Goal: Communication & Community: Answer question/provide support

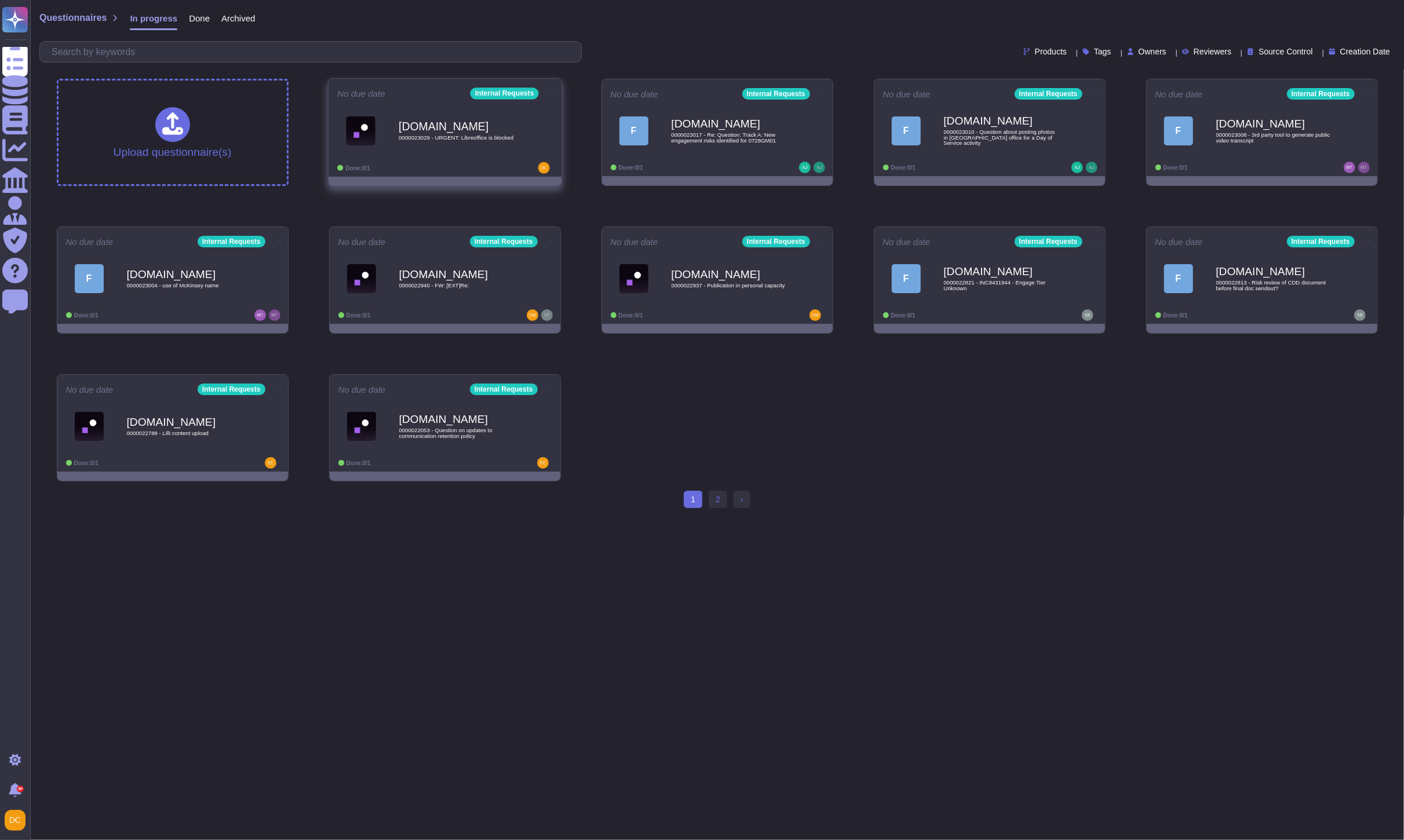
click at [452, 140] on span "0000023029 - URGENT: Libreoffice is blocked" at bounding box center [457, 138] width 117 height 6
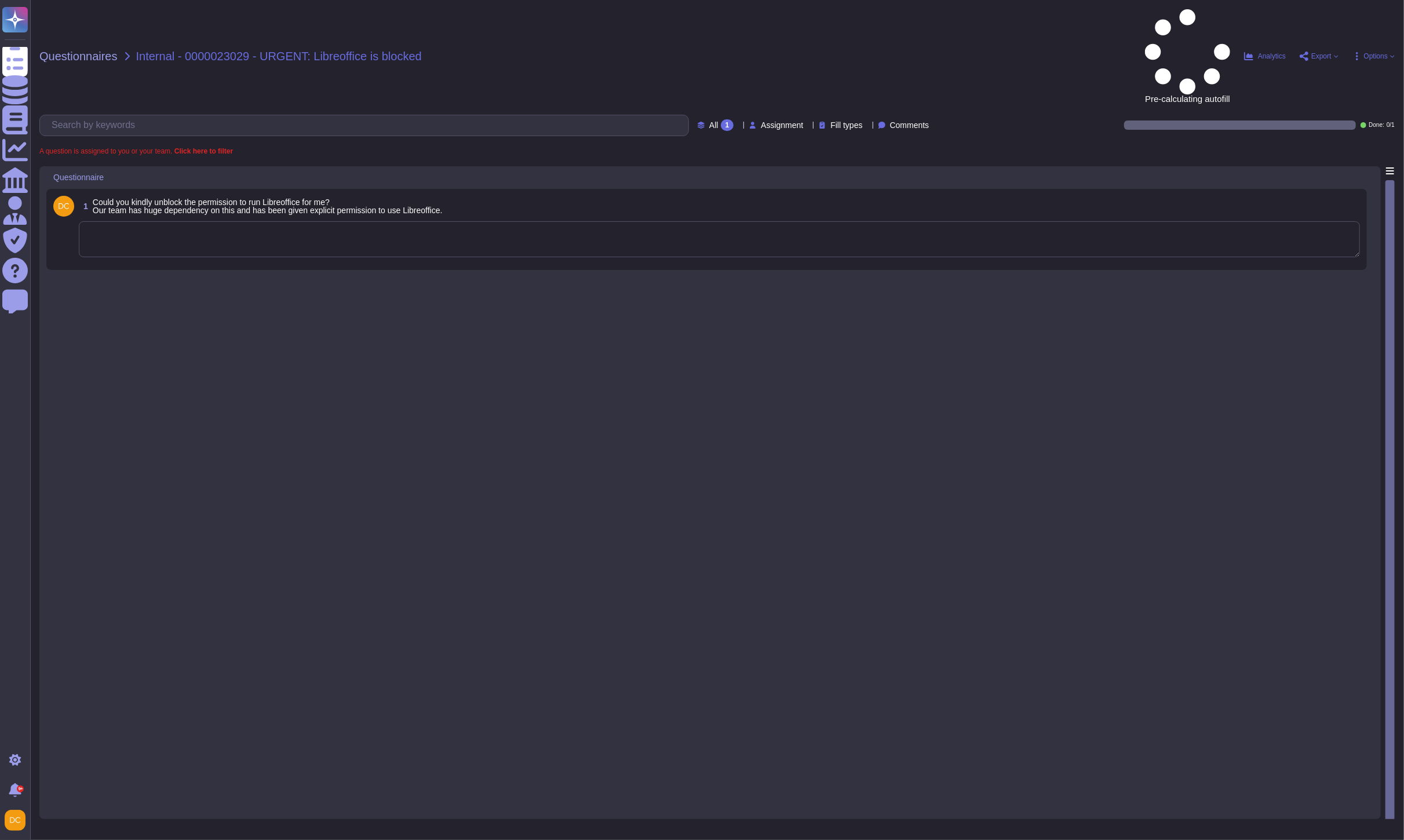
click at [160, 221] on textarea at bounding box center [719, 239] width 1281 height 36
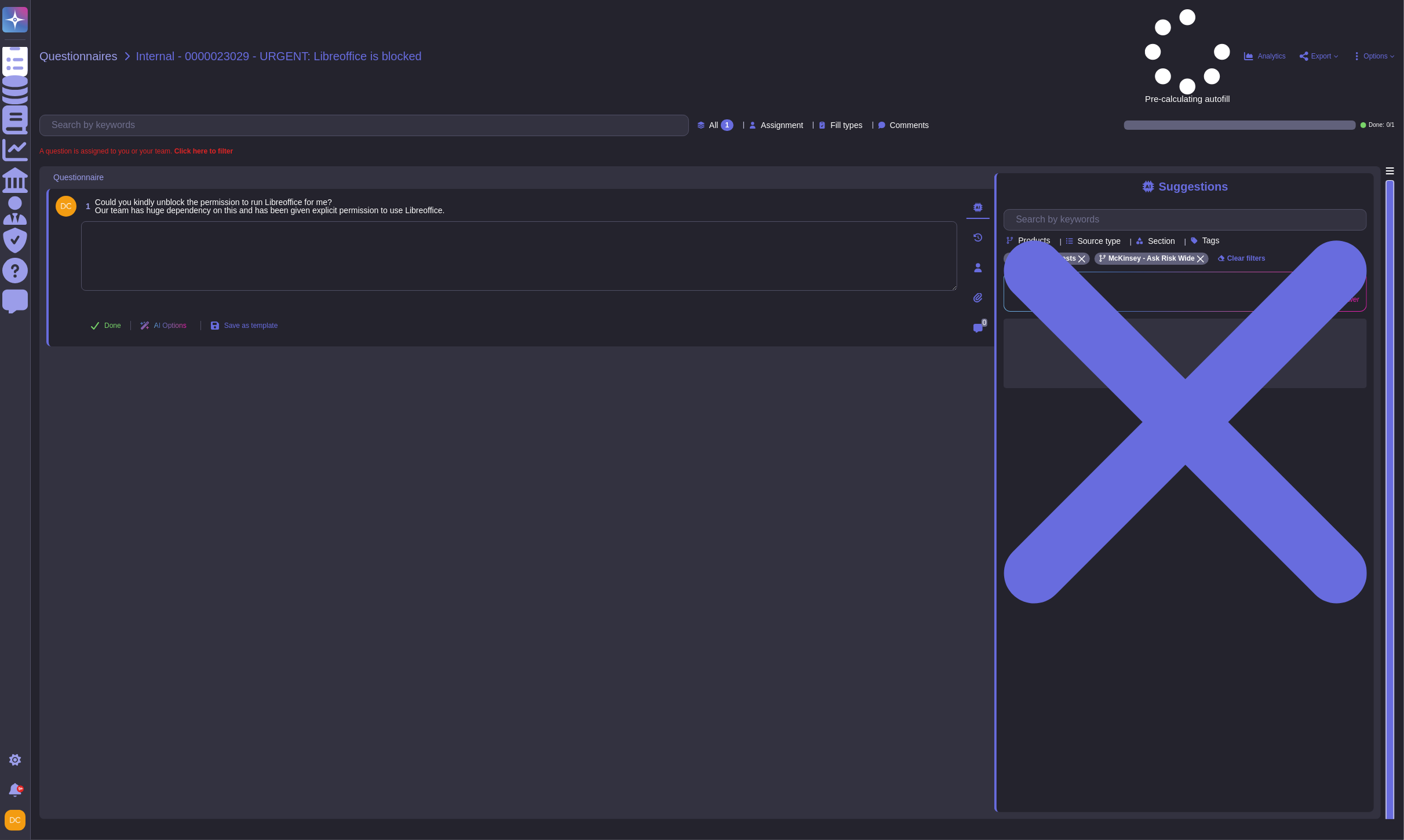
paste textarea "Apologies for any inconvenience this may cause, but please note that this softw…"
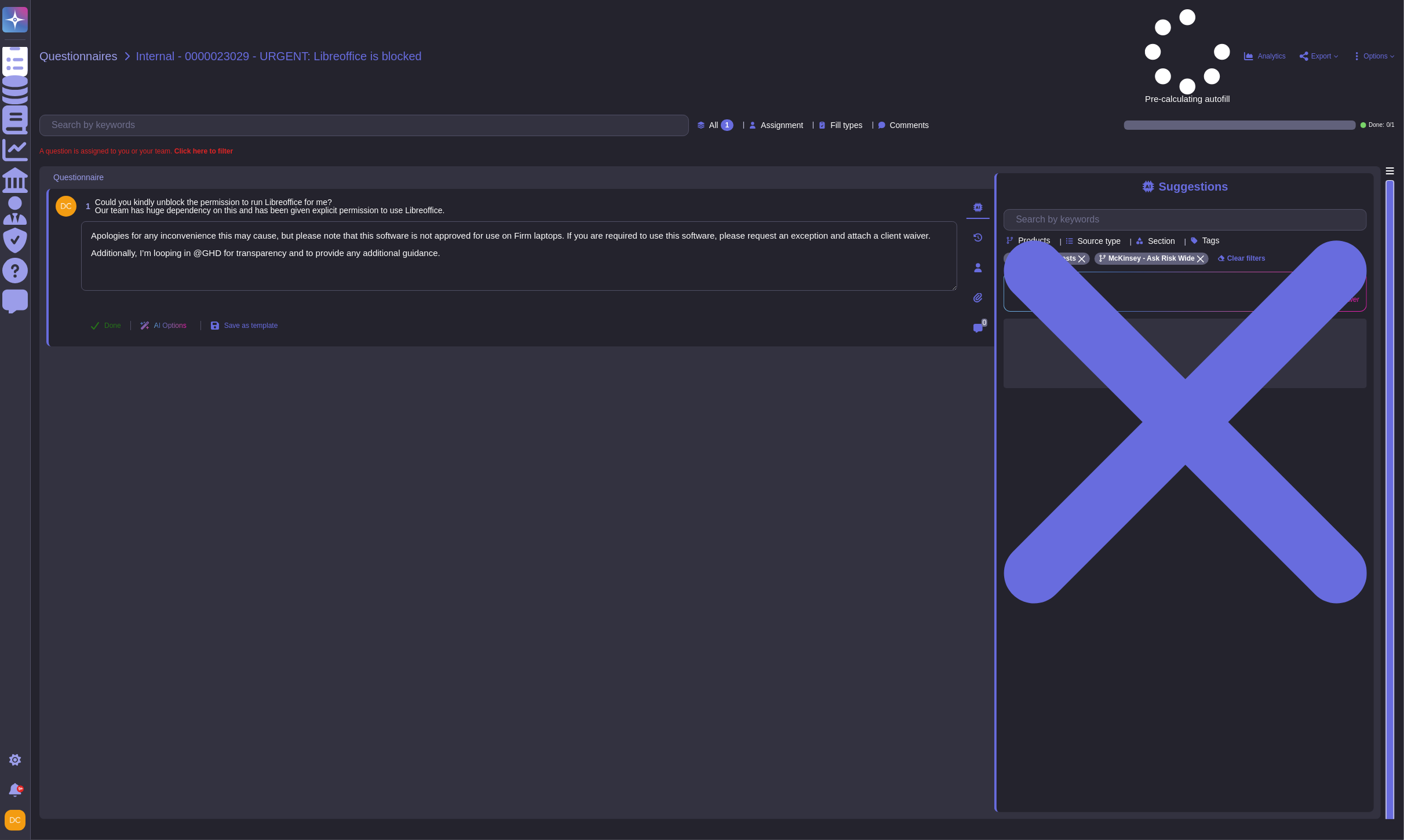
type textarea "Apologies for any inconvenience this may cause, but please note that this softw…"
click at [95, 314] on button "Done" at bounding box center [105, 325] width 49 height 23
